Goal: Navigation & Orientation: Find specific page/section

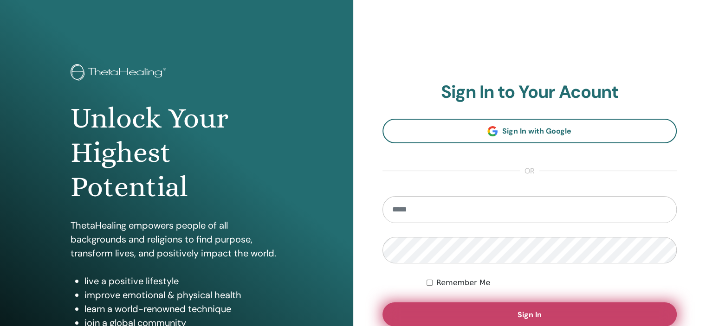
type input "**********"
click at [518, 311] on span "Sign In" at bounding box center [529, 315] width 24 height 10
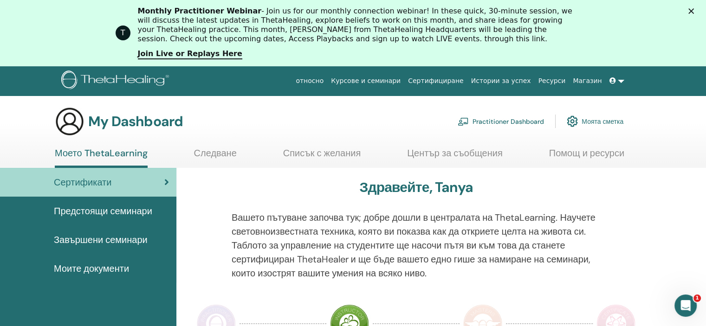
click at [125, 148] on link "Моето ThetaLearning" at bounding box center [101, 158] width 93 height 20
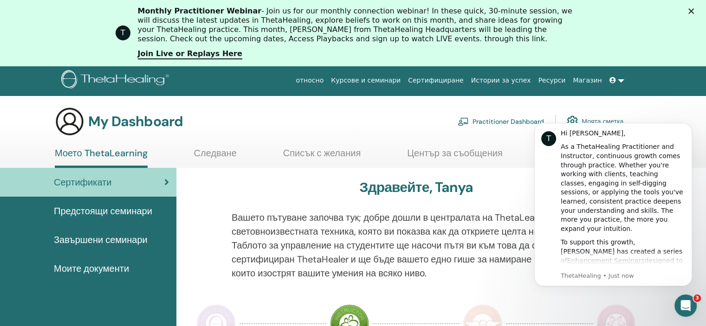
click at [110, 212] on span "Предстоящи семинари" at bounding box center [103, 211] width 98 height 14
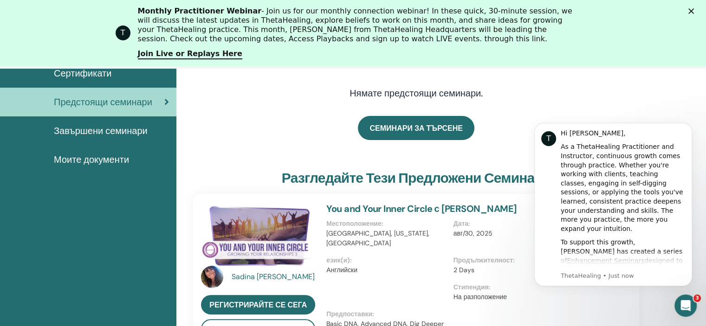
scroll to position [132, 0]
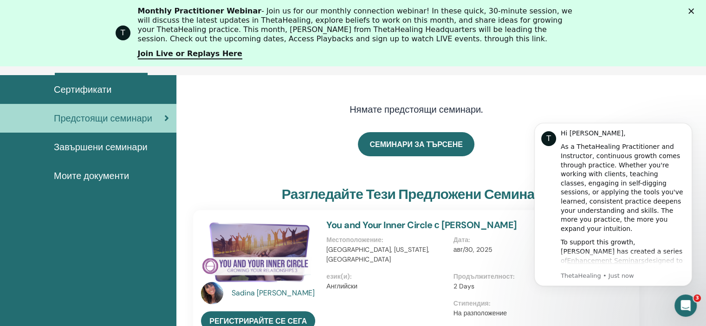
click at [110, 148] on span "Завършени семинари" at bounding box center [101, 147] width 94 height 14
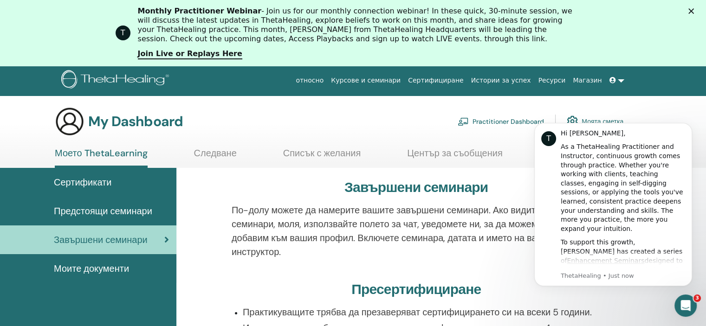
click at [223, 151] on link "Следване" at bounding box center [215, 157] width 43 height 18
